Goal: Task Accomplishment & Management: Use online tool/utility

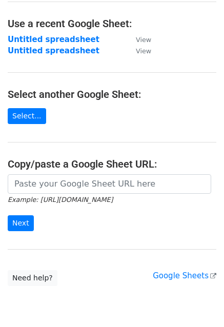
scroll to position [51, 0]
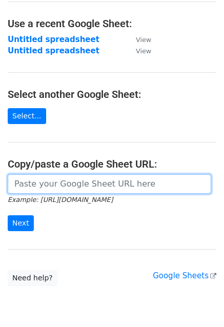
click at [65, 183] on input "url" at bounding box center [110, 183] width 204 height 19
paste input "https://docs.google.com/spreadsheets/d/1DNAySoF5MbMK2XPIiUsaCqqoUJHToEw3VZWFExg…"
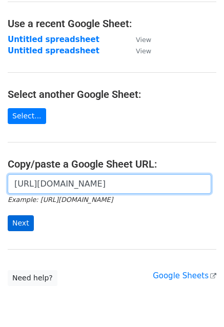
type input "https://docs.google.com/spreadsheets/d/1DNAySoF5MbMK2XPIiUsaCqqoUJHToEw3VZWFExg…"
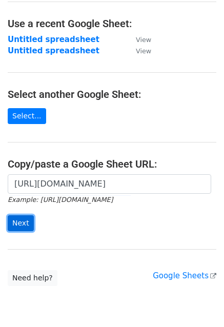
scroll to position [0, 0]
click at [14, 229] on input "Next" at bounding box center [21, 224] width 26 height 16
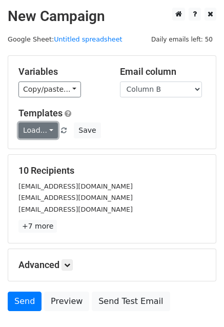
click at [48, 123] on link "Load..." at bounding box center [38, 131] width 40 height 16
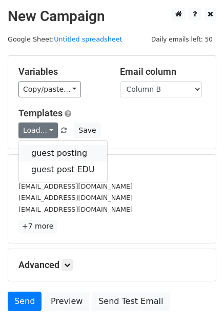
click at [52, 146] on link "guest posting" at bounding box center [63, 153] width 88 height 16
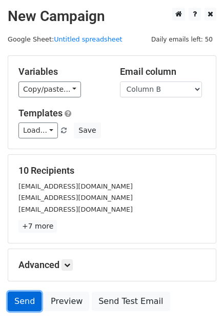
click at [23, 302] on link "Send" at bounding box center [25, 301] width 34 height 19
